Goal: Register for event/course

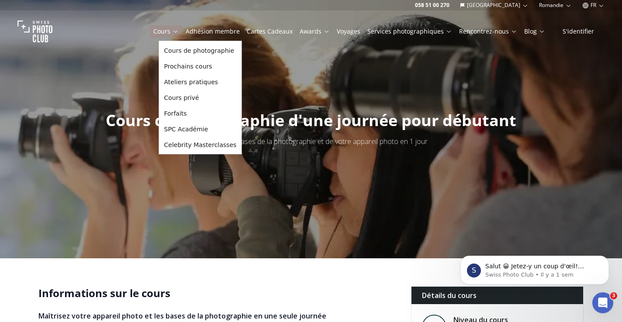
click at [167, 31] on link "Cours" at bounding box center [165, 31] width 25 height 9
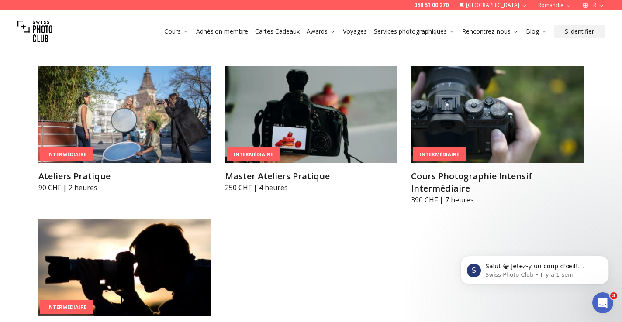
scroll to position [1397, 0]
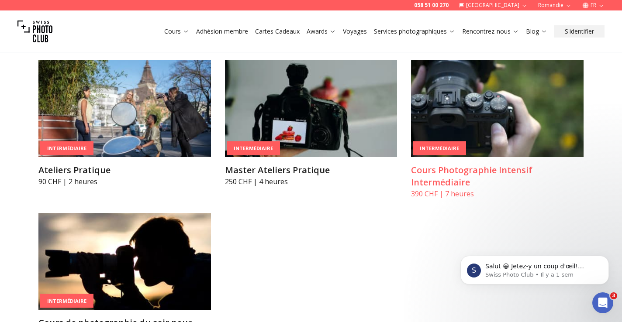
click at [444, 164] on h3 "Cours Photographie Intensif Intermédiaire" at bounding box center [497, 176] width 172 height 24
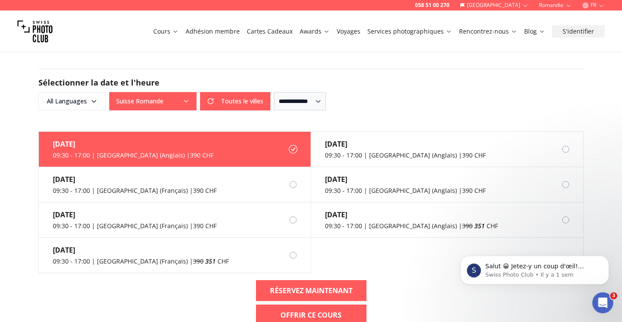
scroll to position [692, 0]
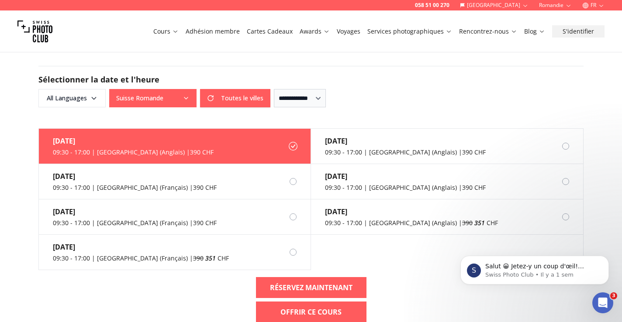
click at [170, 89] on div "**********" at bounding box center [310, 86] width 545 height 41
click at [170, 96] on button "Suisse Romande" at bounding box center [152, 98] width 87 height 18
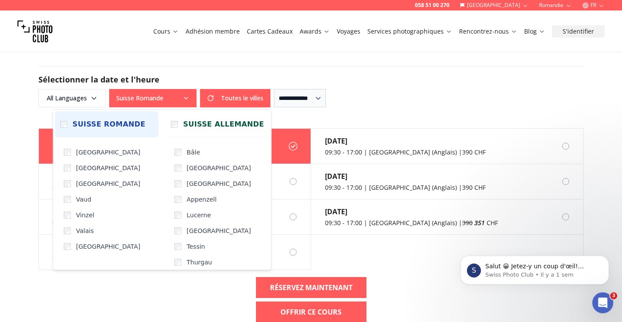
click at [96, 129] on span "Suisse Romande" at bounding box center [108, 124] width 73 height 10
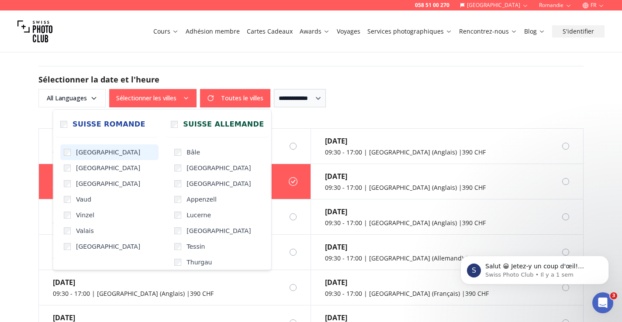
click at [85, 151] on span "Genève" at bounding box center [108, 152] width 64 height 9
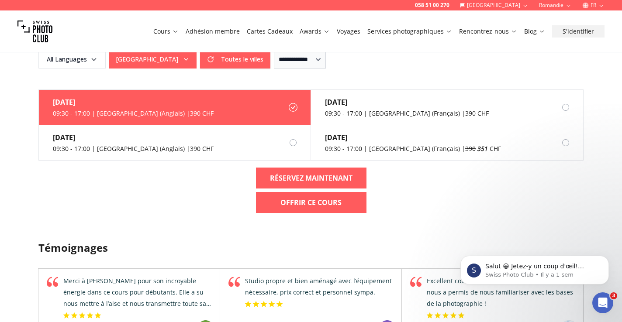
scroll to position [732, 0]
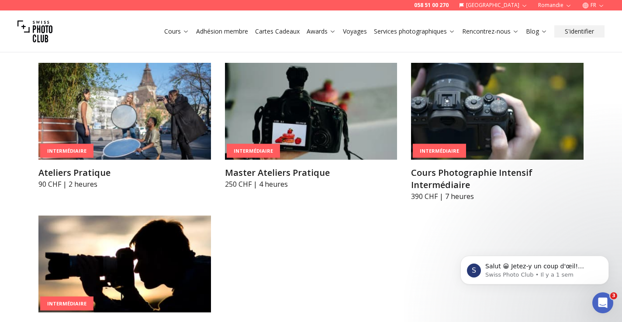
scroll to position [1406, 0]
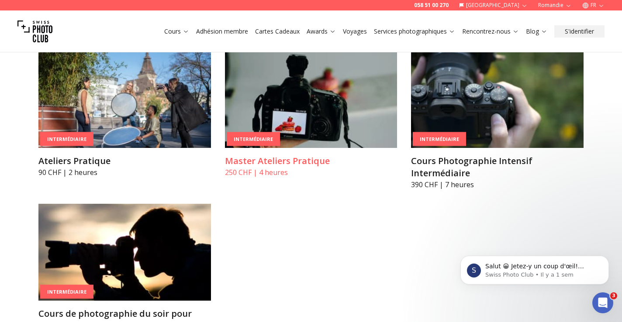
click at [332, 104] on img at bounding box center [311, 99] width 172 height 97
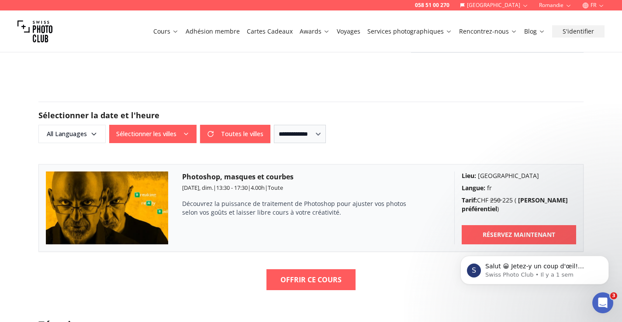
scroll to position [457, 0]
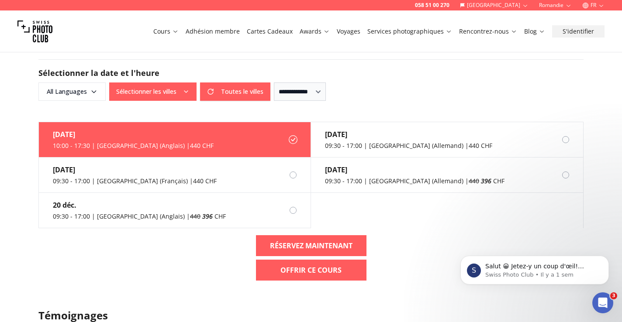
scroll to position [890, 0]
